Goal: Find specific page/section: Find specific page/section

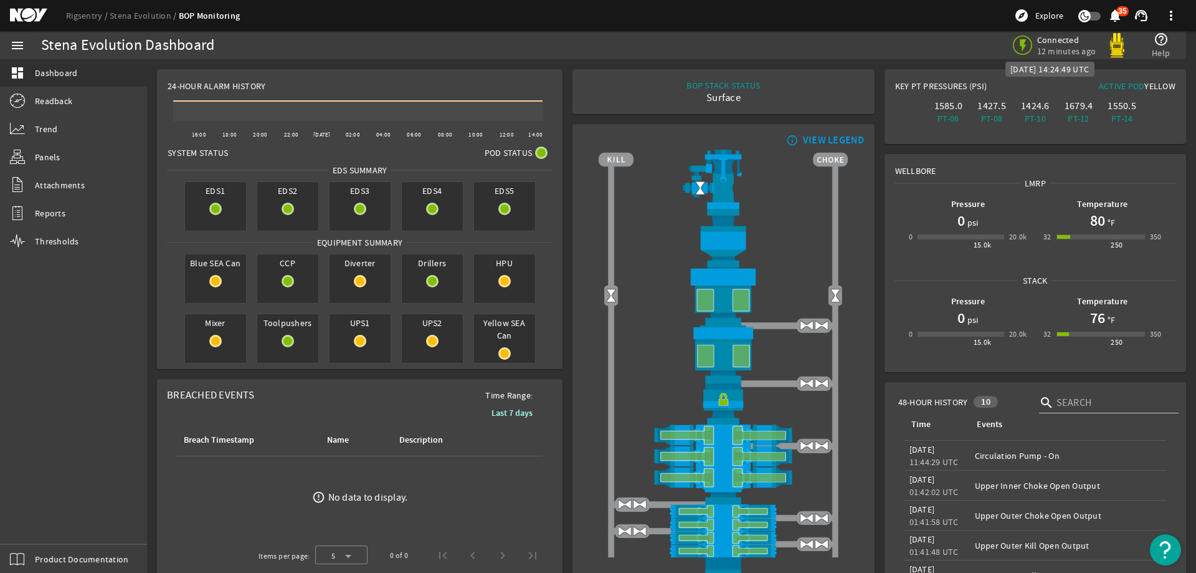
click at [1073, 47] on span "12 minutes ago" at bounding box center [1066, 50] width 59 height 11
click at [90, 102] on link "Readback" at bounding box center [73, 100] width 147 height 27
click at [81, 68] on link "dashboard Dashboard" at bounding box center [73, 72] width 147 height 27
click at [1047, 44] on span "Connected" at bounding box center [1066, 39] width 59 height 11
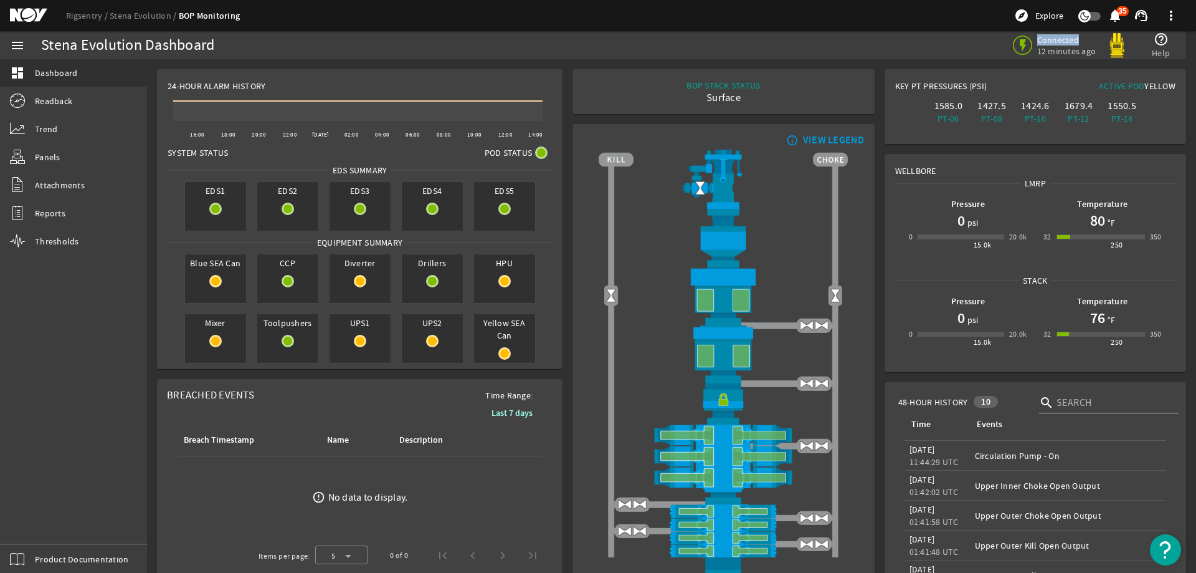
click at [1168, 18] on span at bounding box center [1171, 16] width 30 height 30
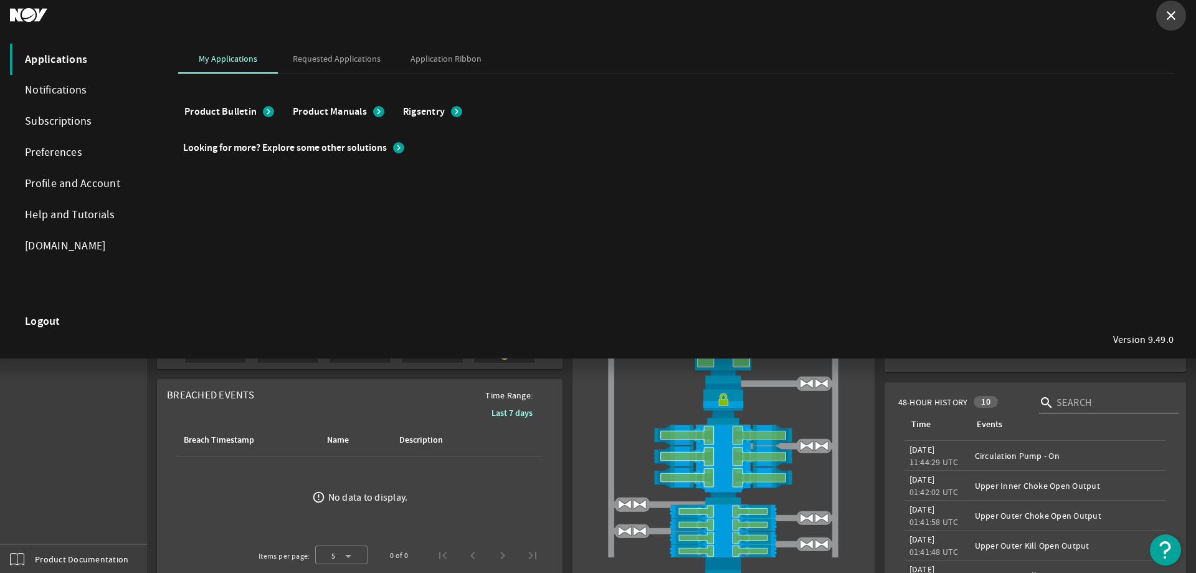
click at [1176, 18] on mat-icon "close" at bounding box center [1171, 15] width 15 height 15
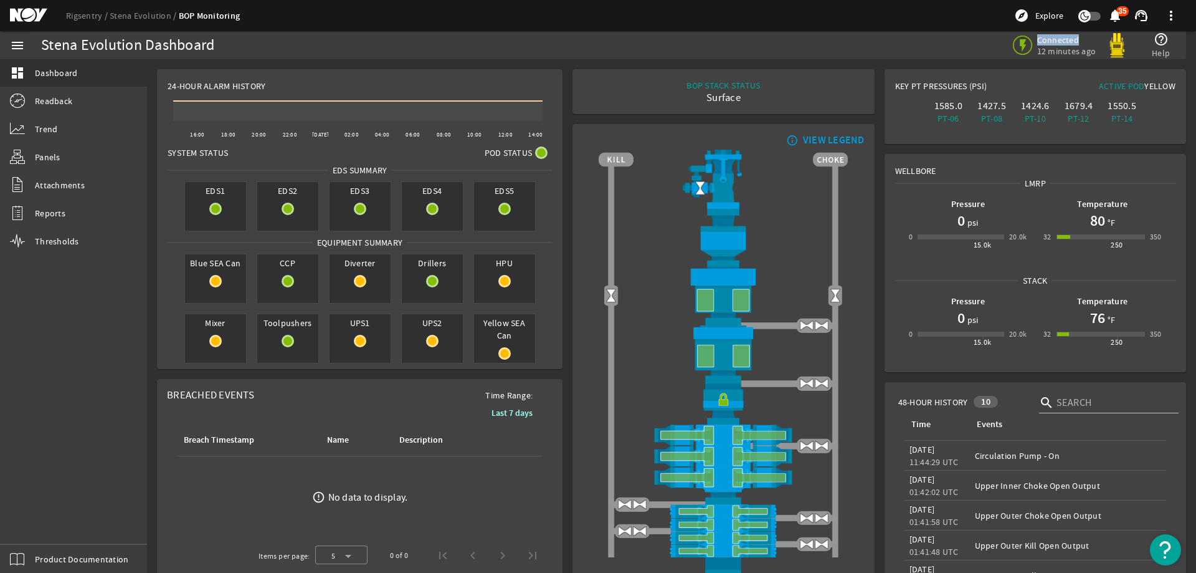
drag, startPoint x: 879, startPoint y: 70, endPoint x: 1161, endPoint y: 139, distance: 289.8
click at [1161, 139] on mat-card "Key PT Pressures (PSI) Active Pod Yellow 1585.0 PT-06 1427.5 PT-08 1424.6 PT-10…" at bounding box center [1036, 106] width 302 height 75
drag, startPoint x: 1176, startPoint y: 143, endPoint x: 883, endPoint y: 72, distance: 301.3
click at [897, 74] on mat-card "Key PT Pressures (PSI) Active Pod Yellow 1585.0 PT-06 1427.5 PT-08 1424.6 PT-10…" at bounding box center [1036, 106] width 302 height 75
click at [963, 37] on div "Connected 12 minutes ago help_outline Help" at bounding box center [891, 45] width 570 height 28
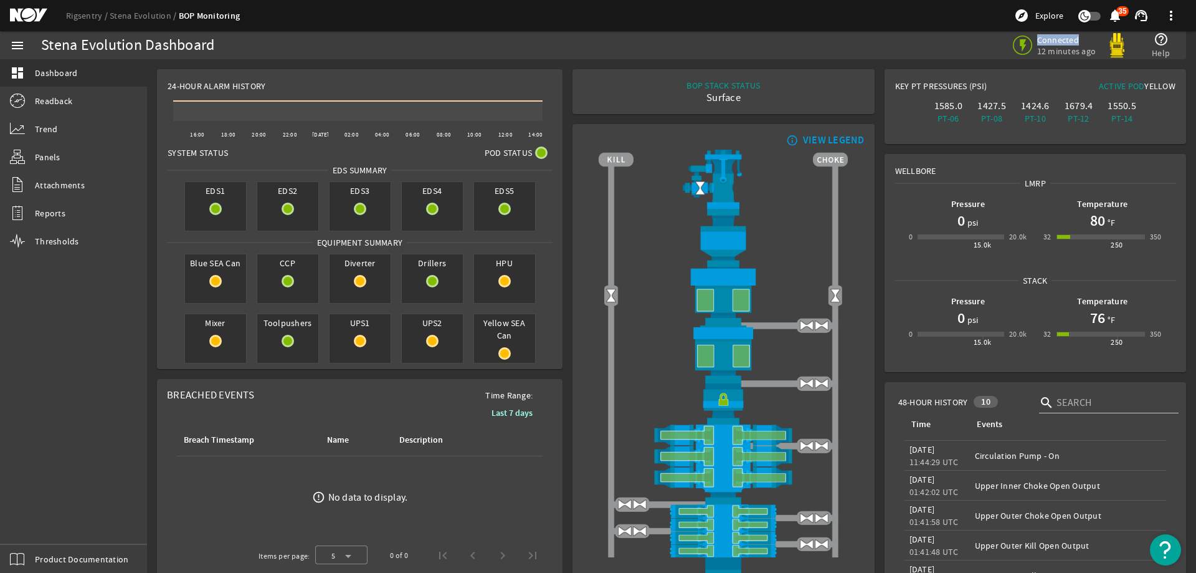
click at [1138, 43] on div "Connected 12 minutes ago help_outline Help" at bounding box center [1087, 45] width 166 height 27
click at [1158, 39] on mat-icon "help_outline" at bounding box center [1161, 39] width 15 height 15
click at [1173, 6] on span at bounding box center [1171, 16] width 30 height 30
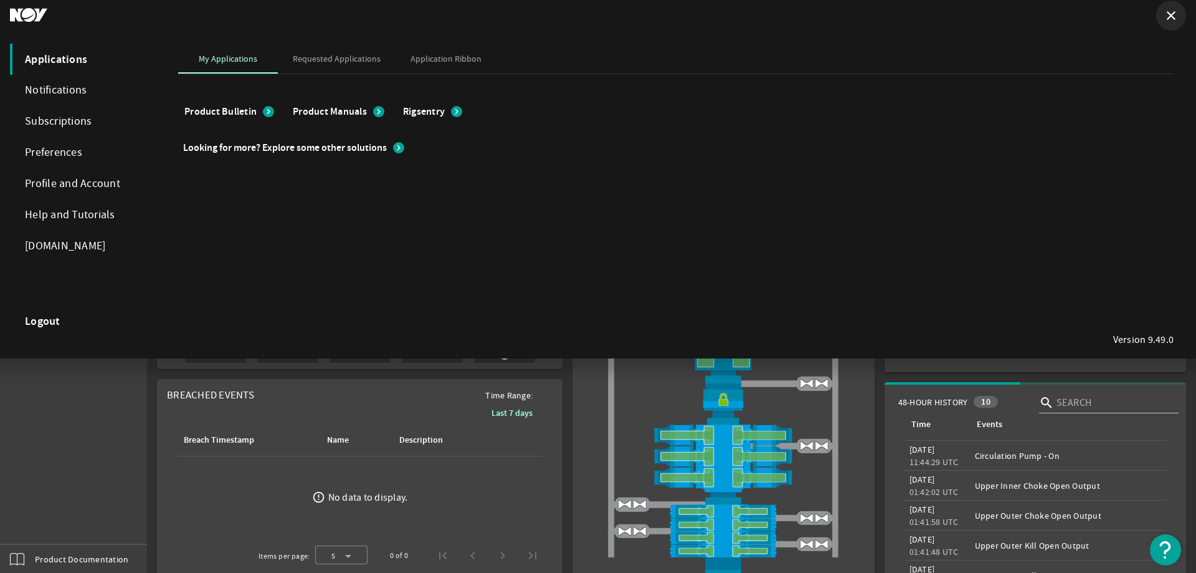
click at [1178, 16] on mat-icon "close" at bounding box center [1171, 15] width 15 height 15
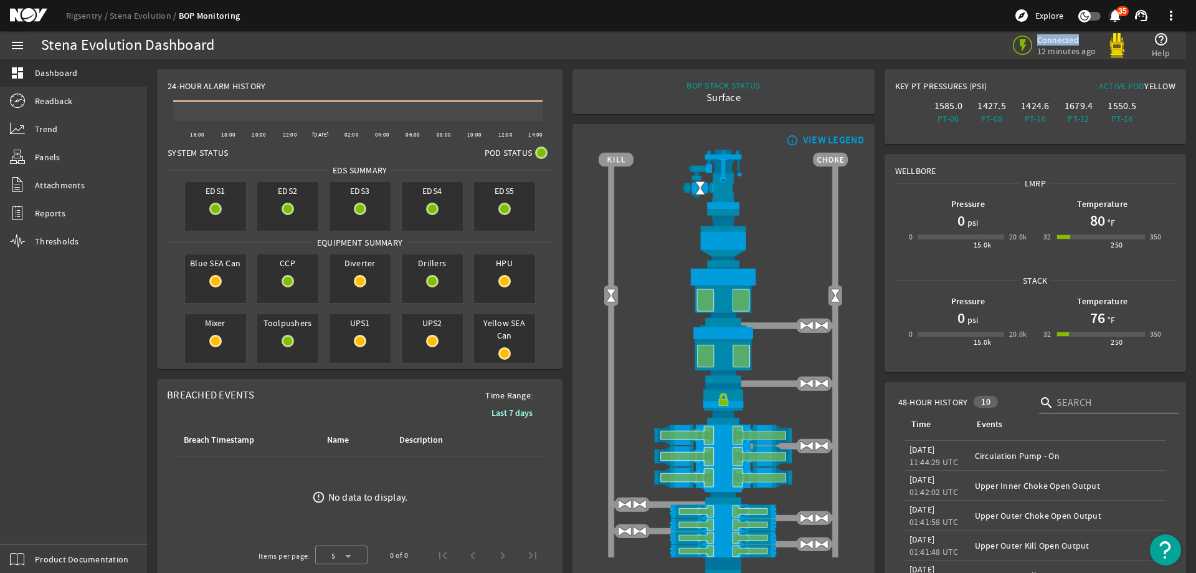
click at [1124, 13] on span at bounding box center [1115, 16] width 30 height 30
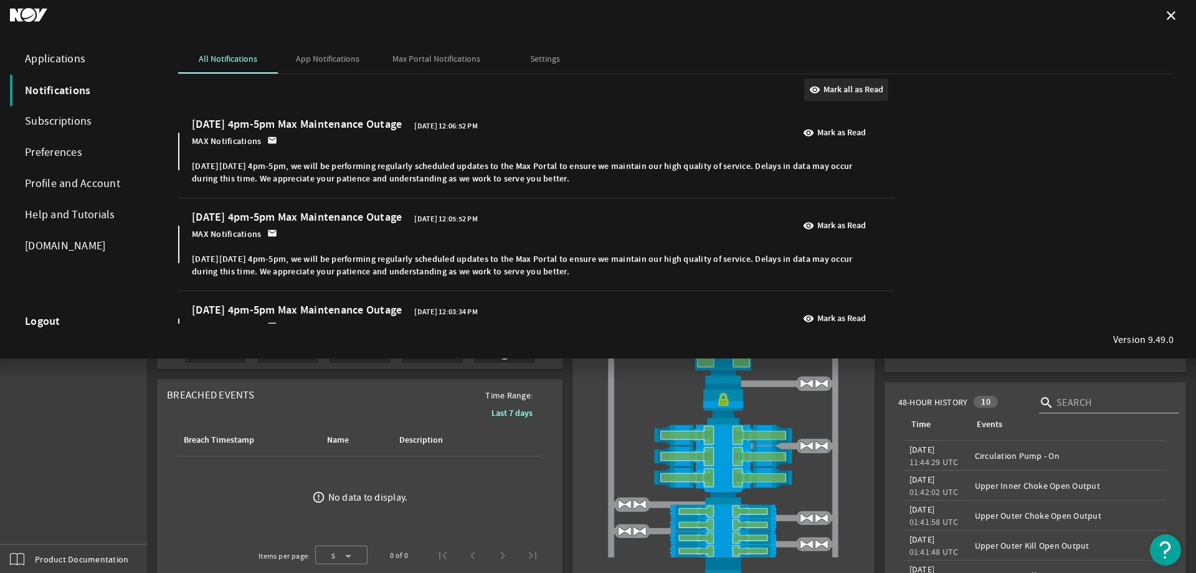
click at [832, 95] on b "Mark all as Read" at bounding box center [854, 89] width 60 height 12
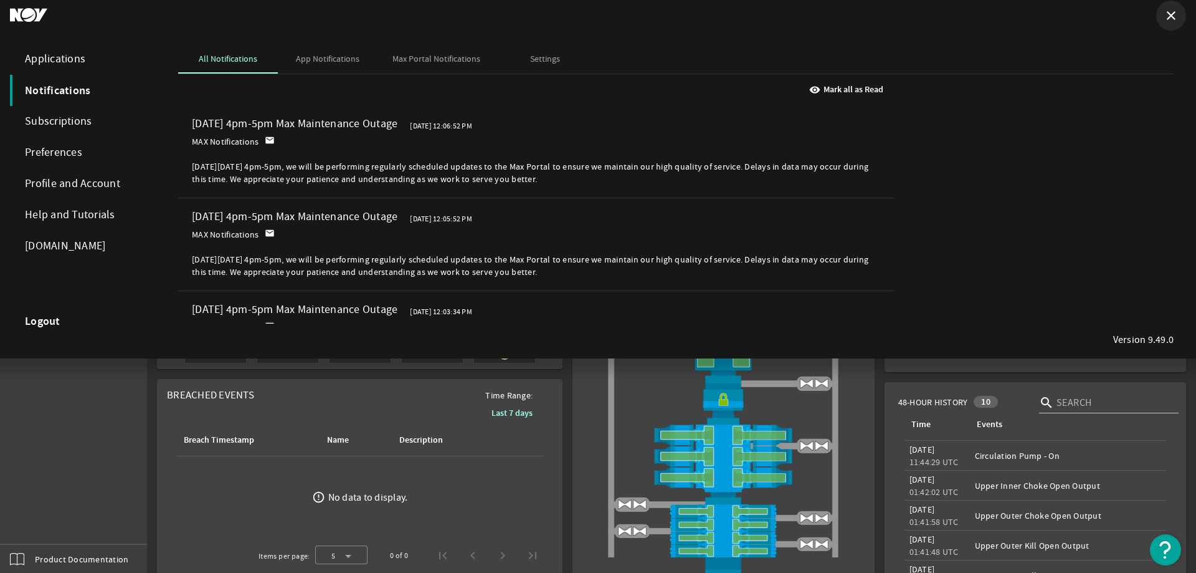
click at [1172, 17] on mat-icon "close" at bounding box center [1171, 15] width 15 height 15
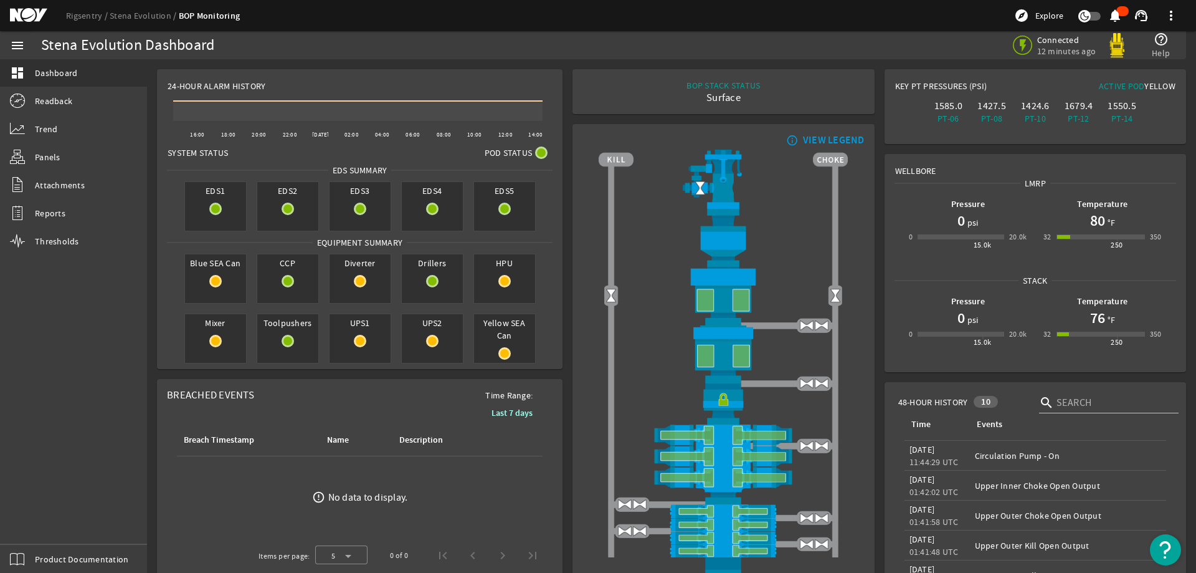
click at [1115, 10] on mat-icon "notifications" at bounding box center [1115, 15] width 15 height 15
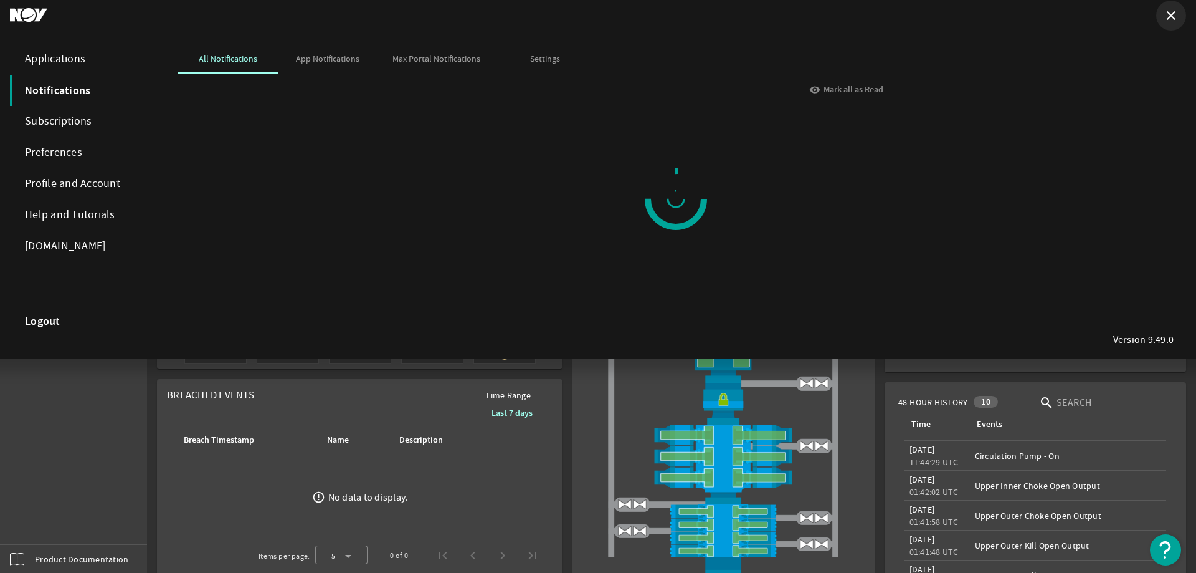
click at [1176, 11] on mat-icon "close" at bounding box center [1171, 15] width 15 height 15
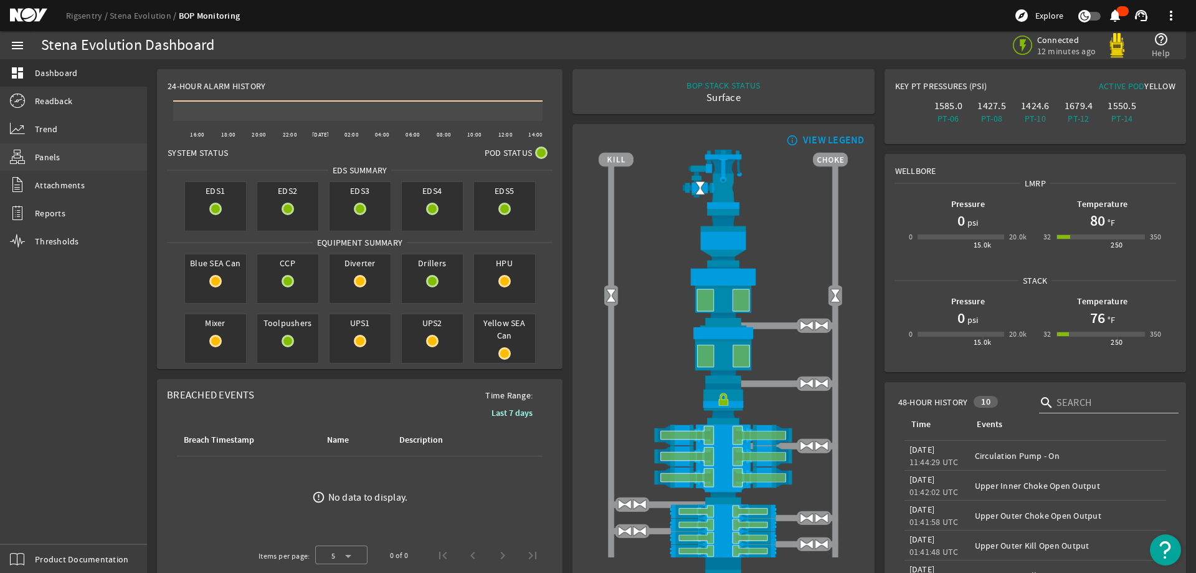
click at [69, 158] on link "Panels" at bounding box center [73, 156] width 147 height 27
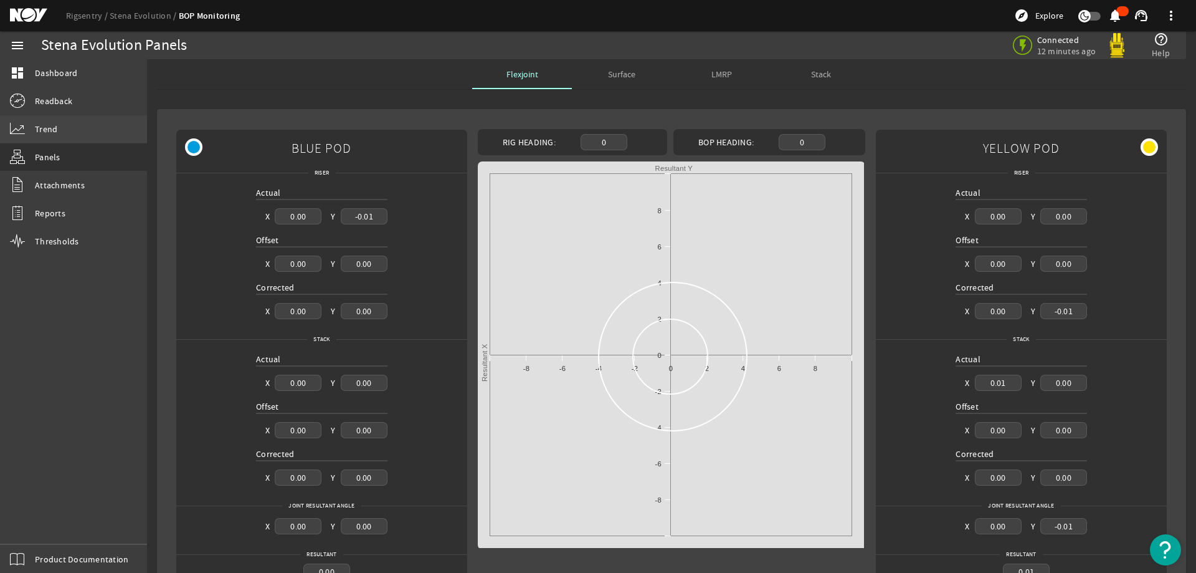
click at [49, 134] on span "Trend" at bounding box center [46, 129] width 22 height 12
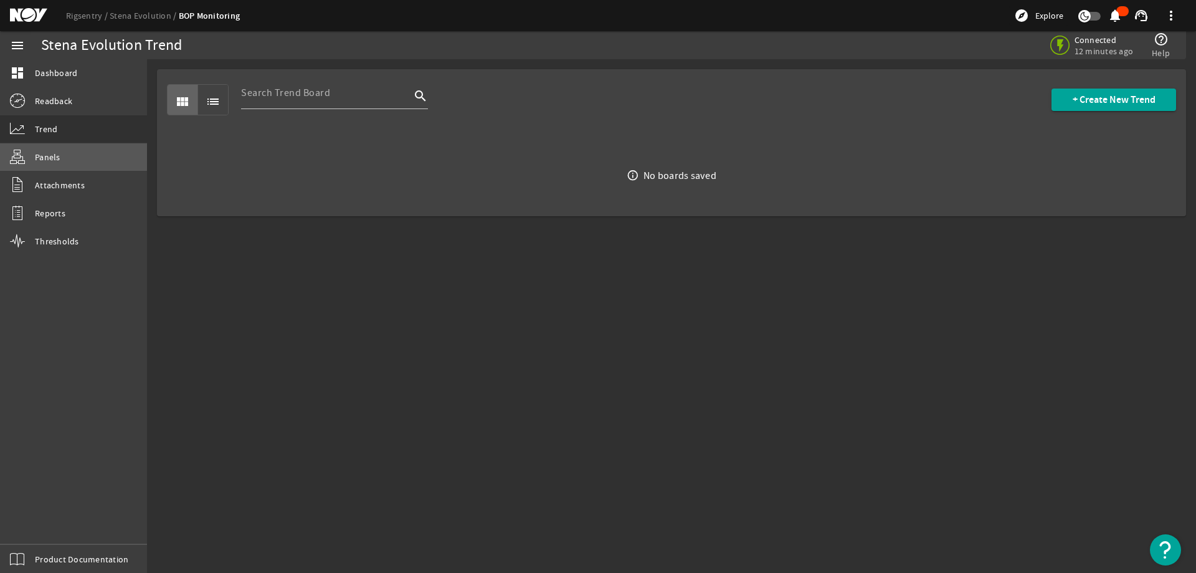
click at [50, 155] on span "Panels" at bounding box center [48, 157] width 26 height 12
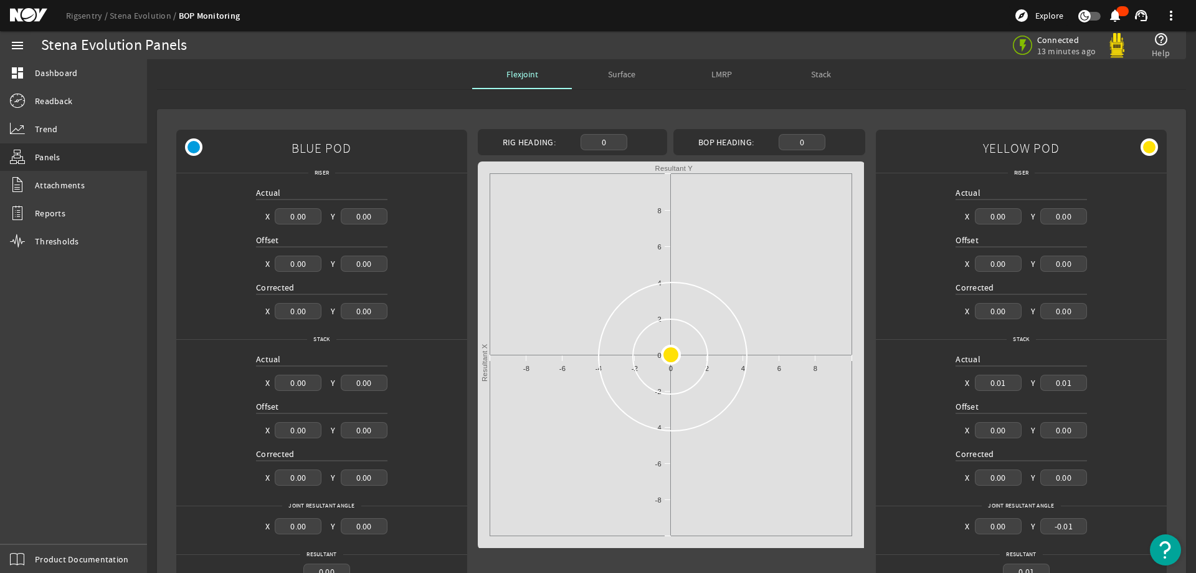
click at [615, 77] on span "Surface" at bounding box center [621, 74] width 27 height 9
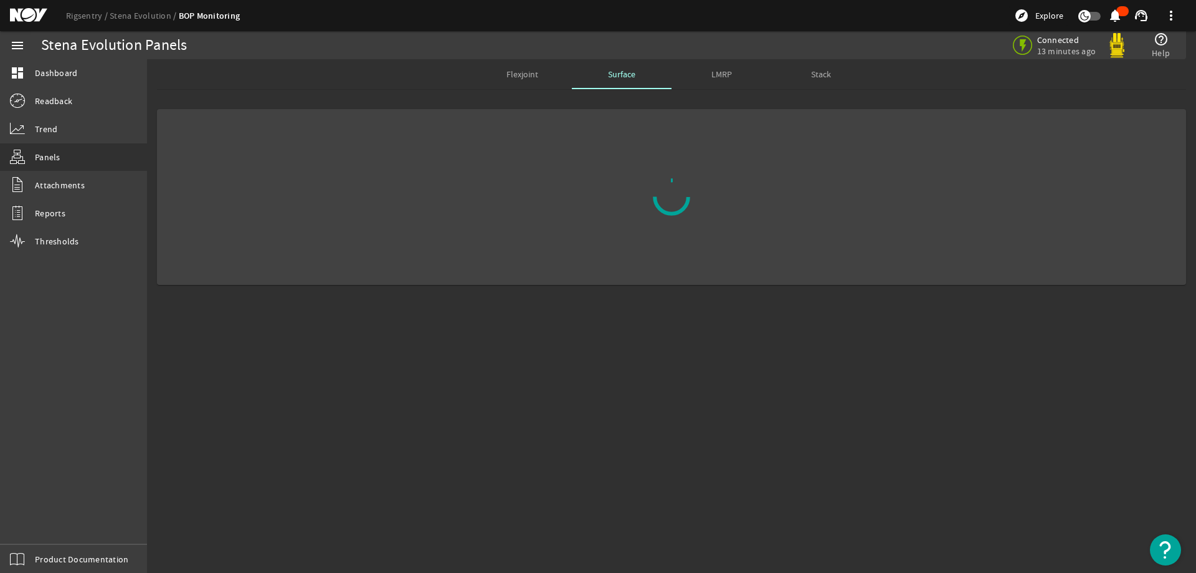
click at [718, 77] on span "LMRP" at bounding box center [721, 74] width 21 height 9
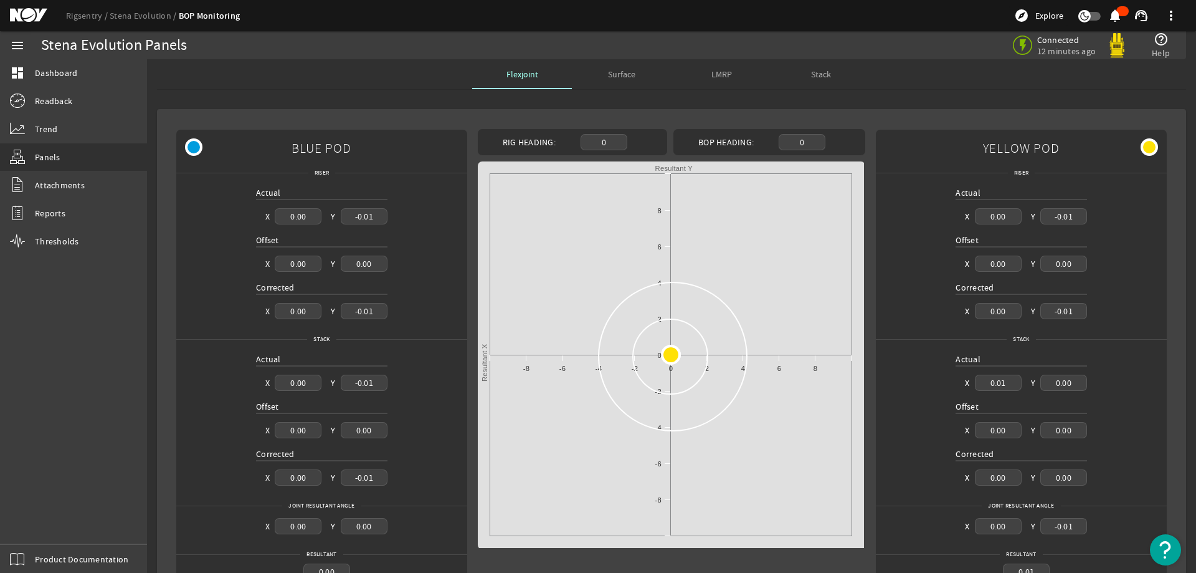
click at [723, 78] on span "LMRP" at bounding box center [721, 74] width 21 height 9
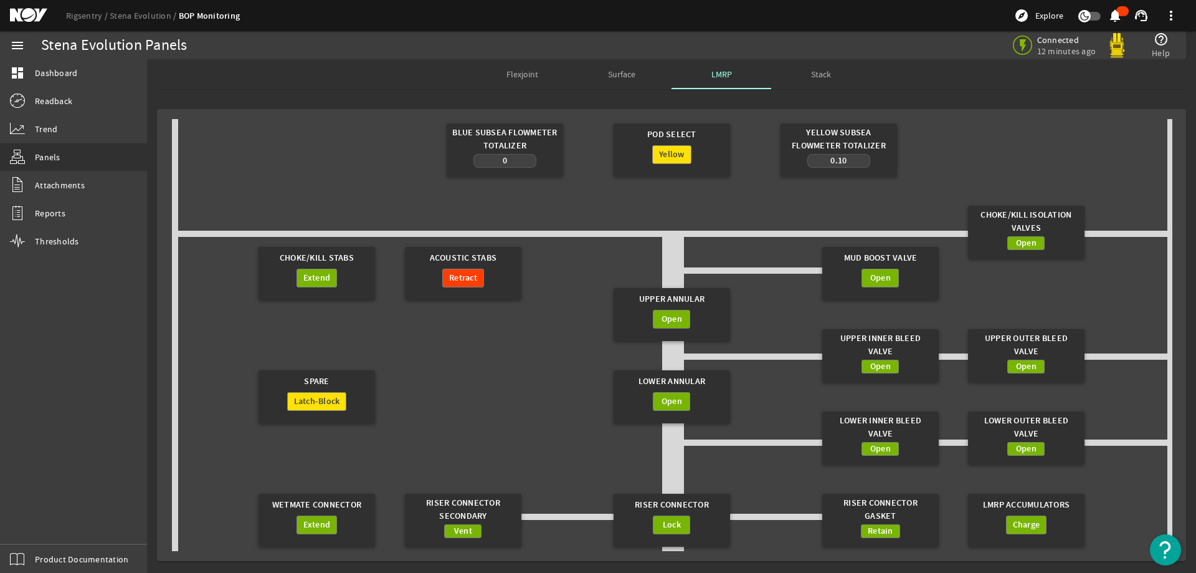
click at [817, 70] on span "Stack" at bounding box center [821, 74] width 20 height 9
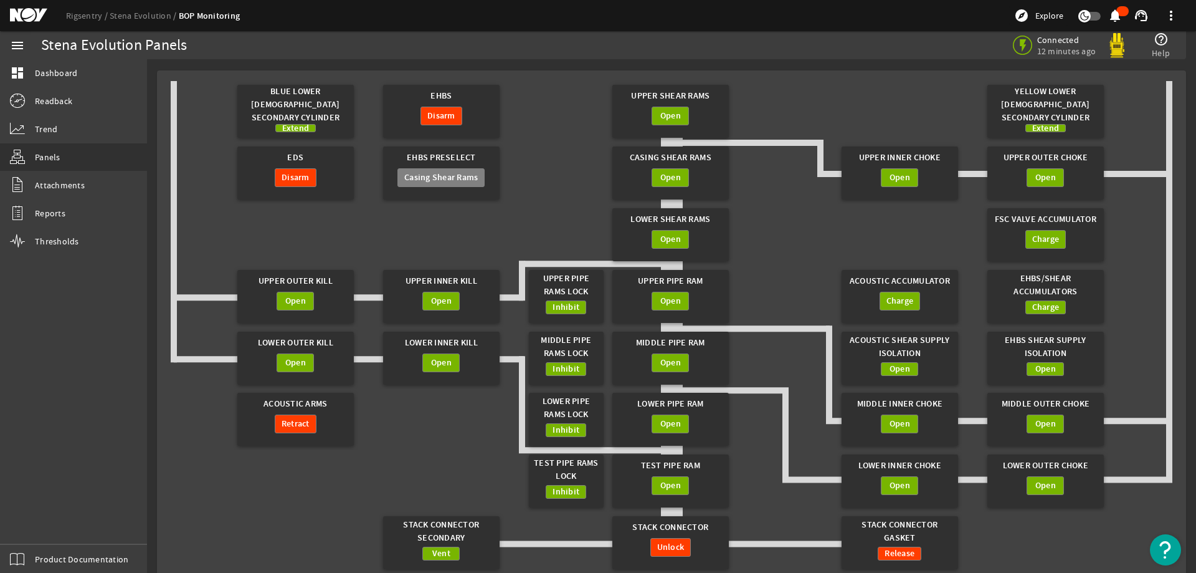
scroll to position [59, 0]
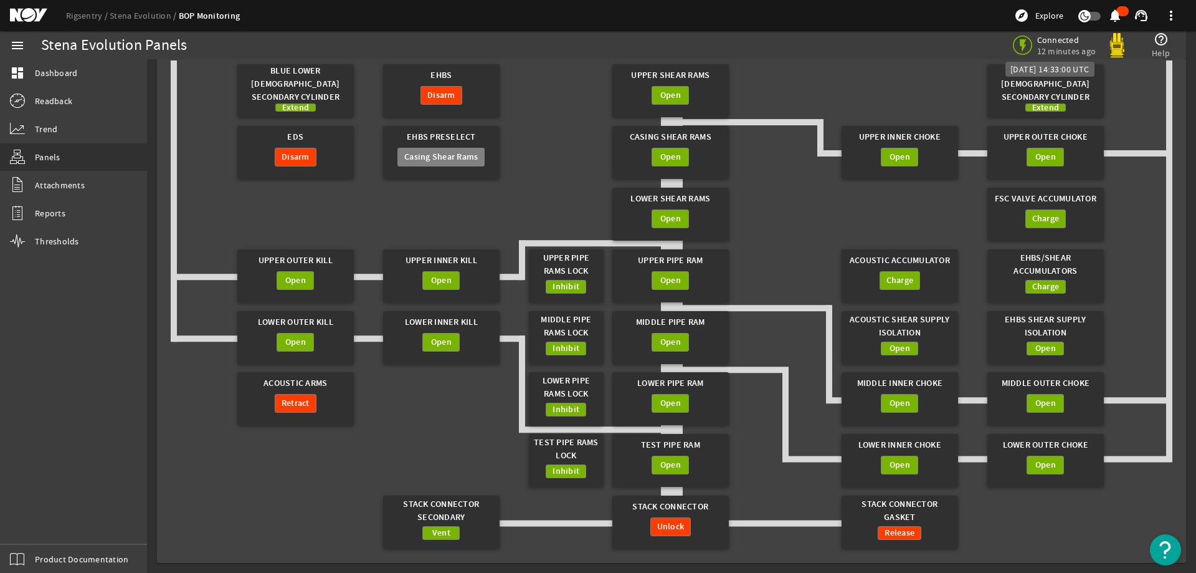
click at [1062, 50] on span "12 minutes ago" at bounding box center [1066, 50] width 59 height 11
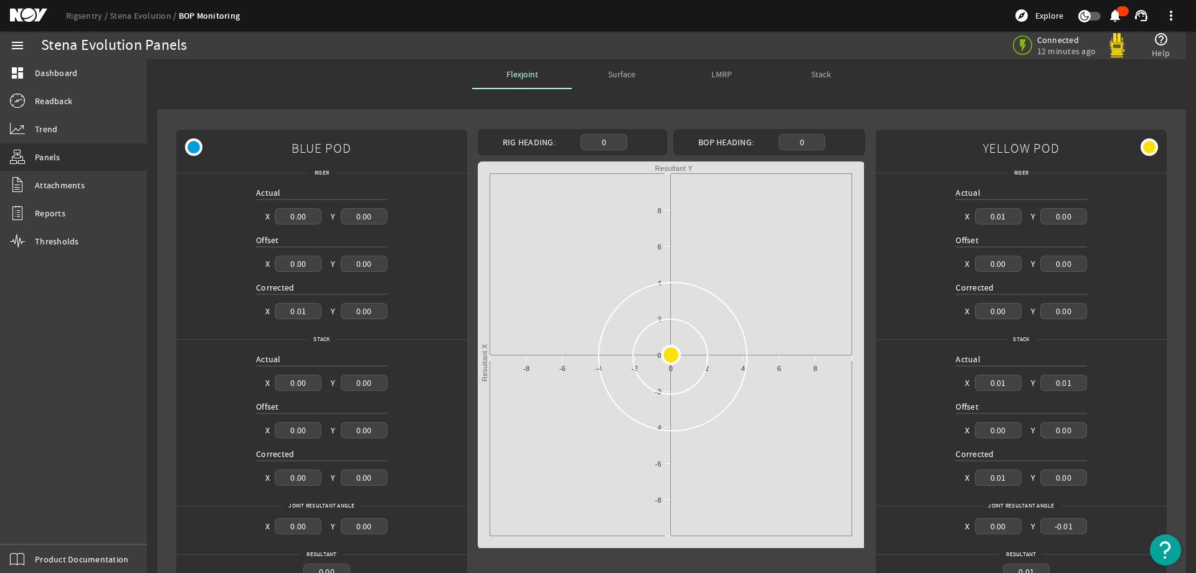
click at [608, 67] on span "Surface" at bounding box center [621, 74] width 27 height 30
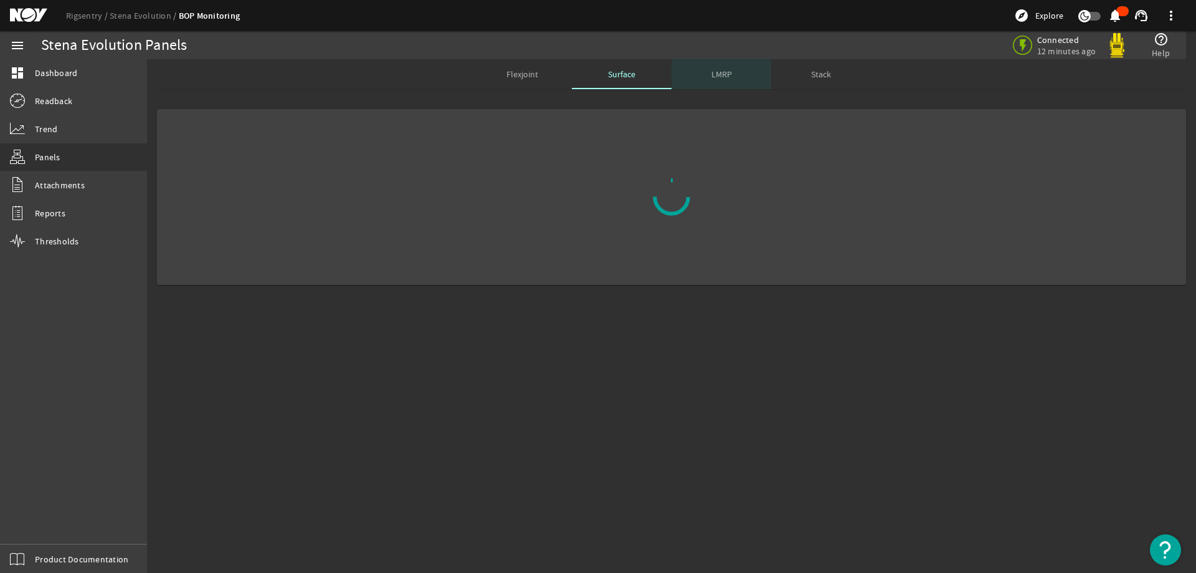
click at [712, 77] on span "LMRP" at bounding box center [721, 74] width 21 height 9
click at [834, 78] on div "Stack" at bounding box center [821, 74] width 100 height 30
